Goal: Task Accomplishment & Management: Complete application form

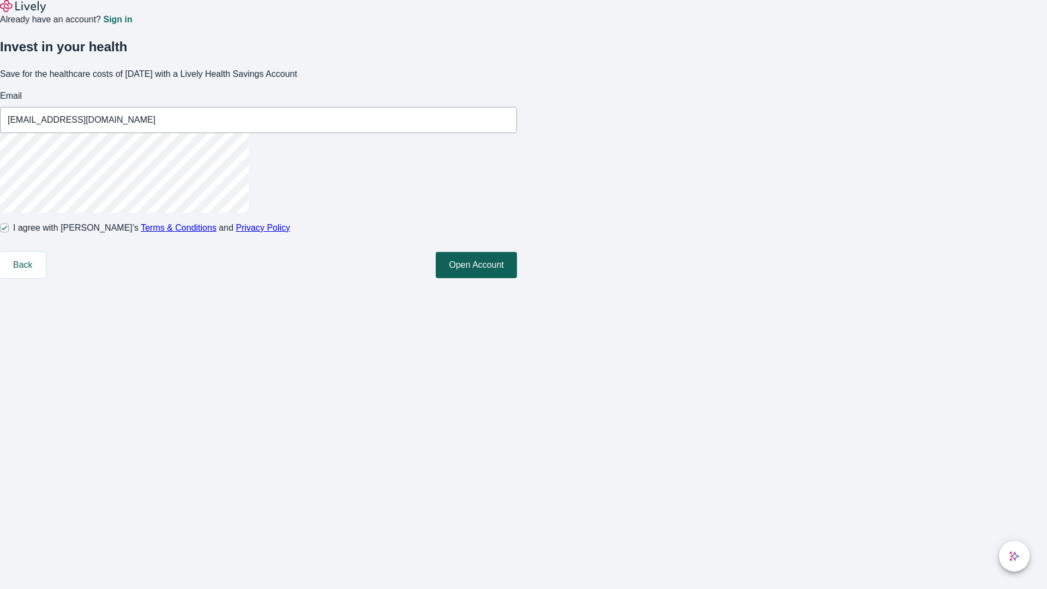
click at [517, 278] on button "Open Account" at bounding box center [476, 265] width 81 height 26
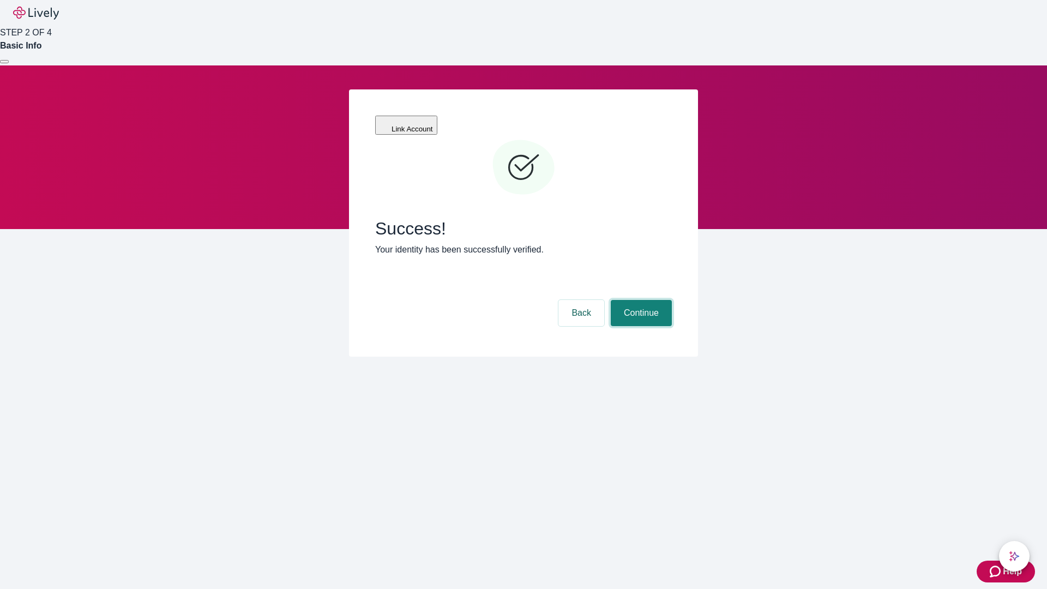
click at [639, 300] on button "Continue" at bounding box center [641, 313] width 61 height 26
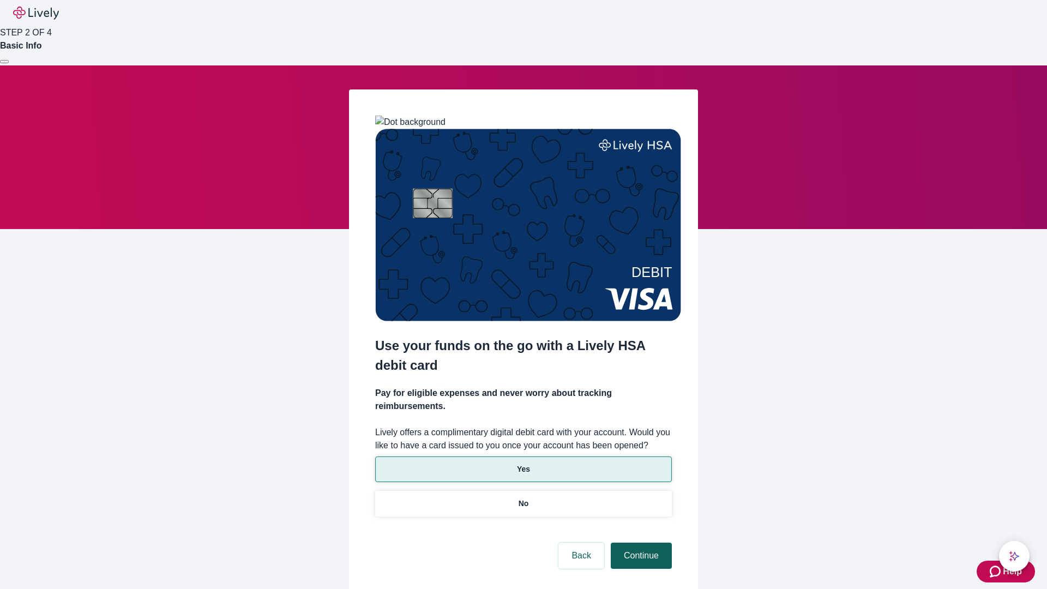
click at [523, 463] on p "Yes" at bounding box center [523, 468] width 13 height 11
click at [639, 542] on button "Continue" at bounding box center [641, 555] width 61 height 26
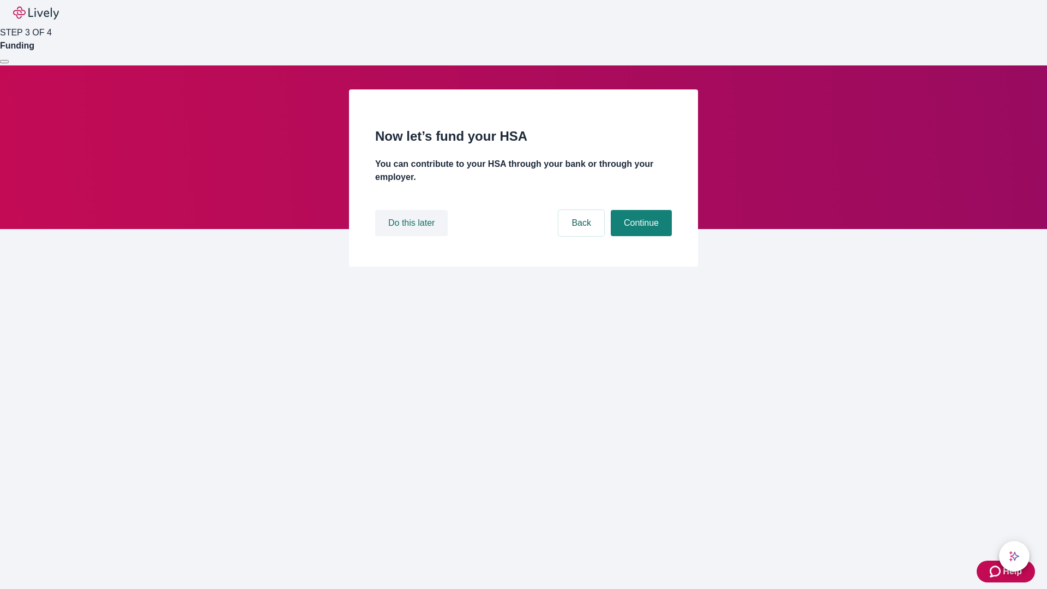
click at [413, 236] on button "Do this later" at bounding box center [411, 223] width 72 height 26
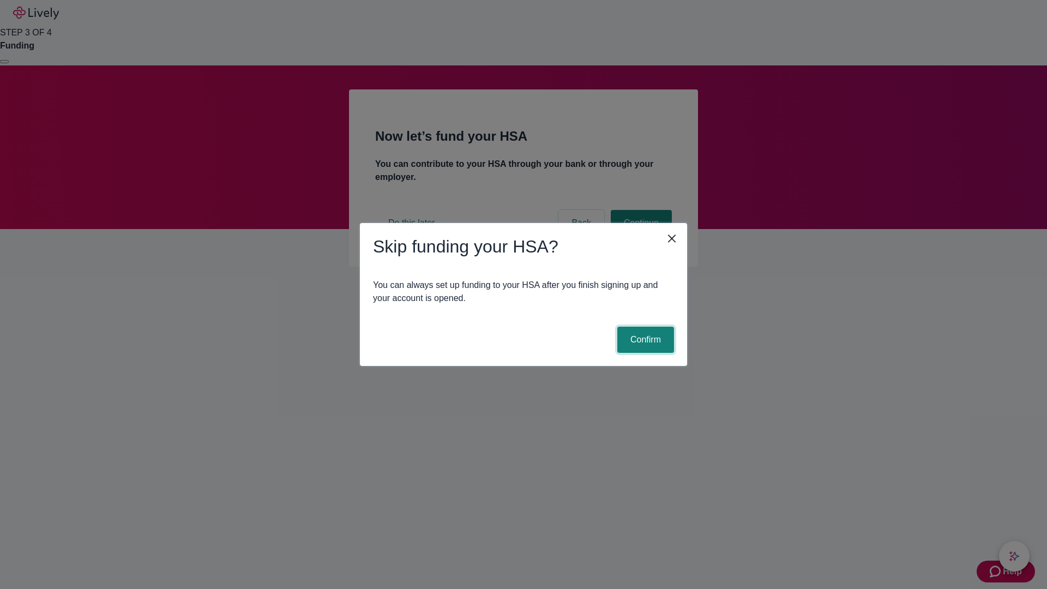
click at [644, 340] on button "Confirm" at bounding box center [645, 340] width 57 height 26
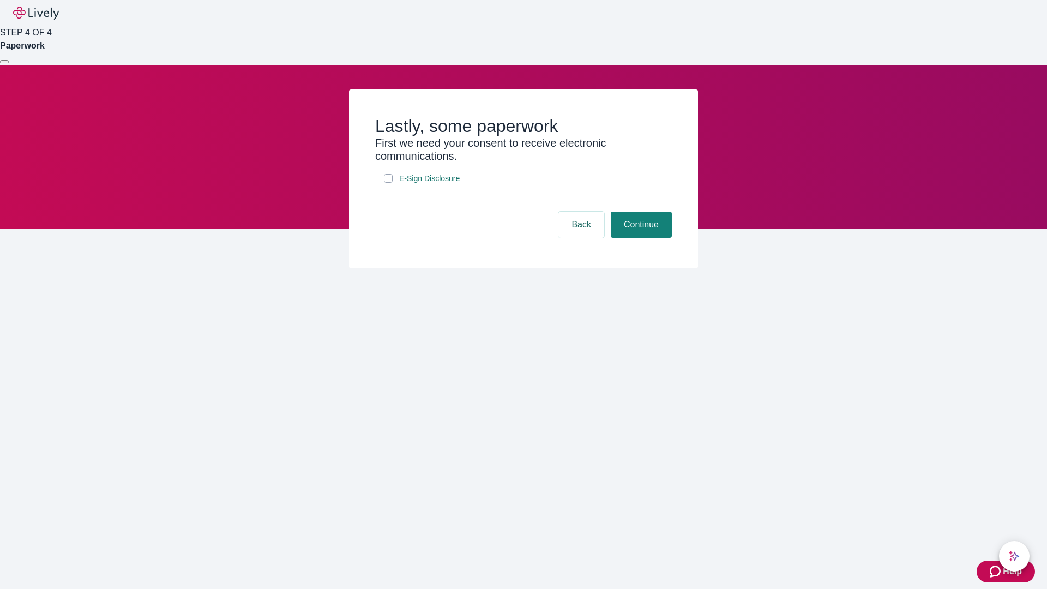
click at [388, 183] on input "E-Sign Disclosure" at bounding box center [388, 178] width 9 height 9
checkbox input "true"
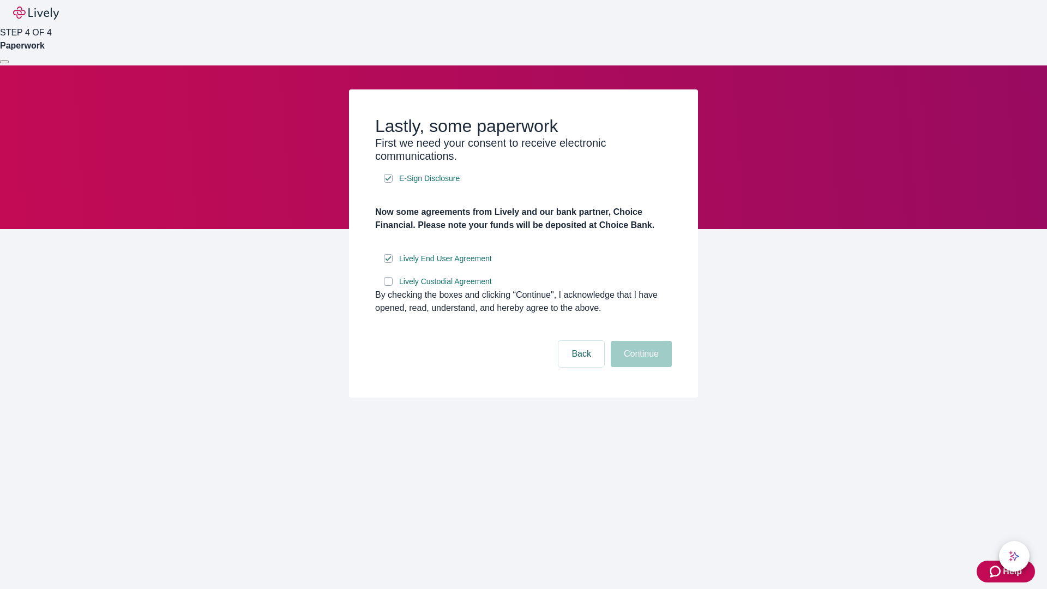
click at [388, 286] on input "Lively Custodial Agreement" at bounding box center [388, 281] width 9 height 9
checkbox input "true"
click at [639, 367] on button "Continue" at bounding box center [641, 354] width 61 height 26
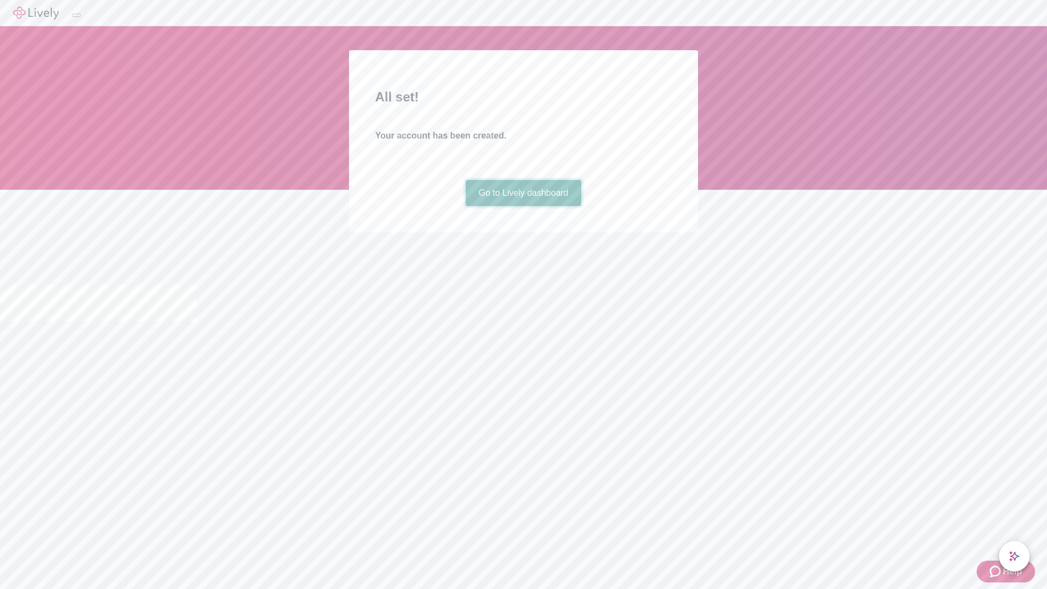
click at [523, 206] on link "Go to Lively dashboard" at bounding box center [524, 193] width 116 height 26
